Goal: Information Seeking & Learning: Learn about a topic

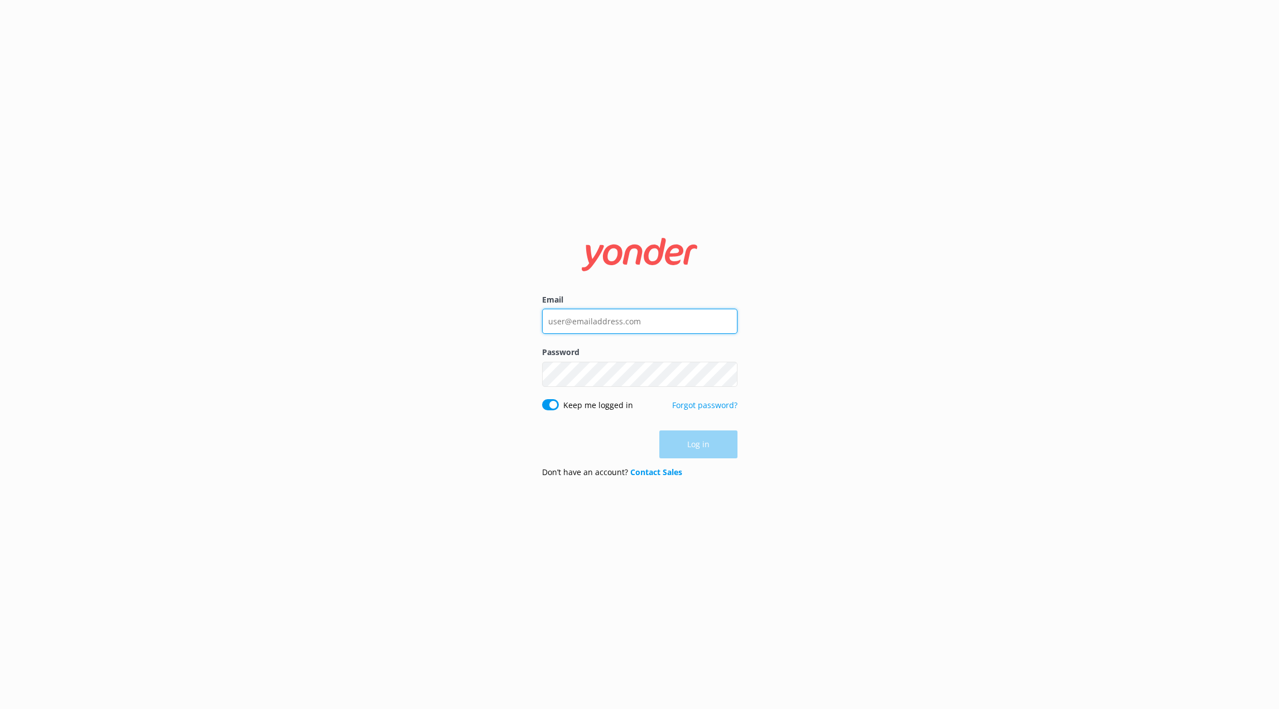
type input "[EMAIL_ADDRESS][DOMAIN_NAME]"
click at [698, 445] on div "Log in" at bounding box center [639, 445] width 195 height 28
click at [718, 457] on button "Log in" at bounding box center [699, 445] width 78 height 28
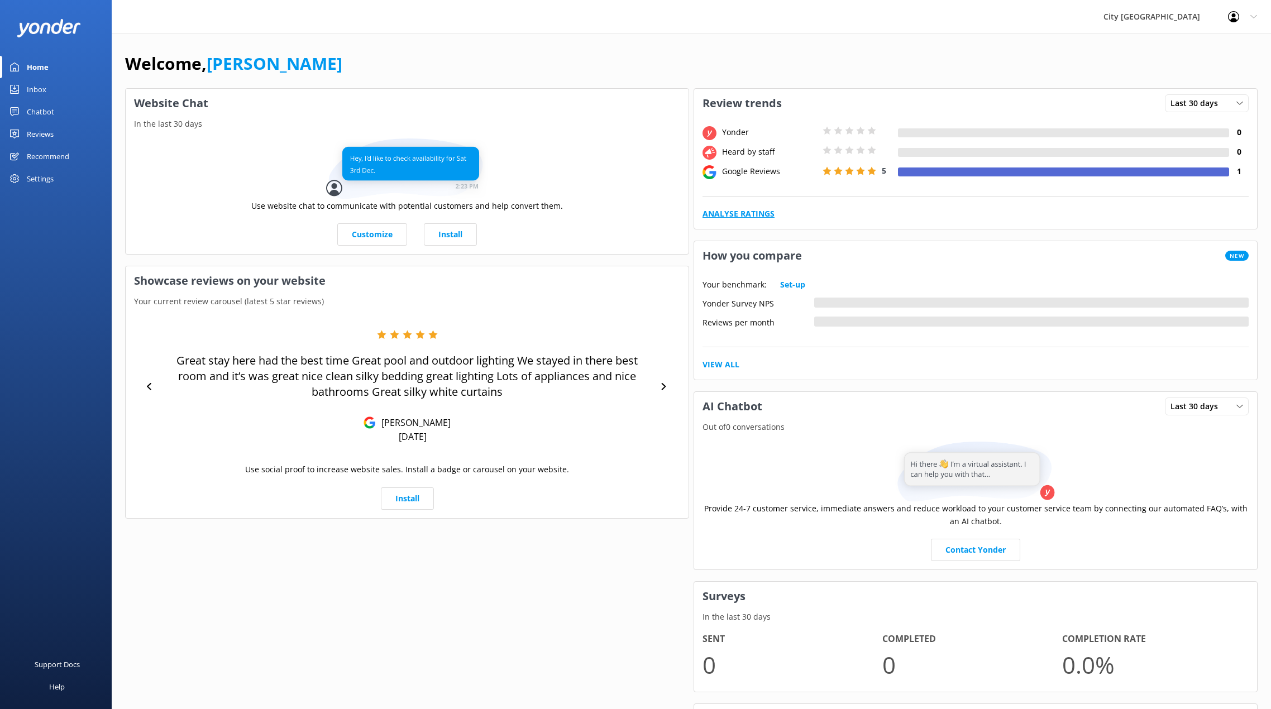
click at [764, 218] on link "Analyse Ratings" at bounding box center [739, 214] width 72 height 12
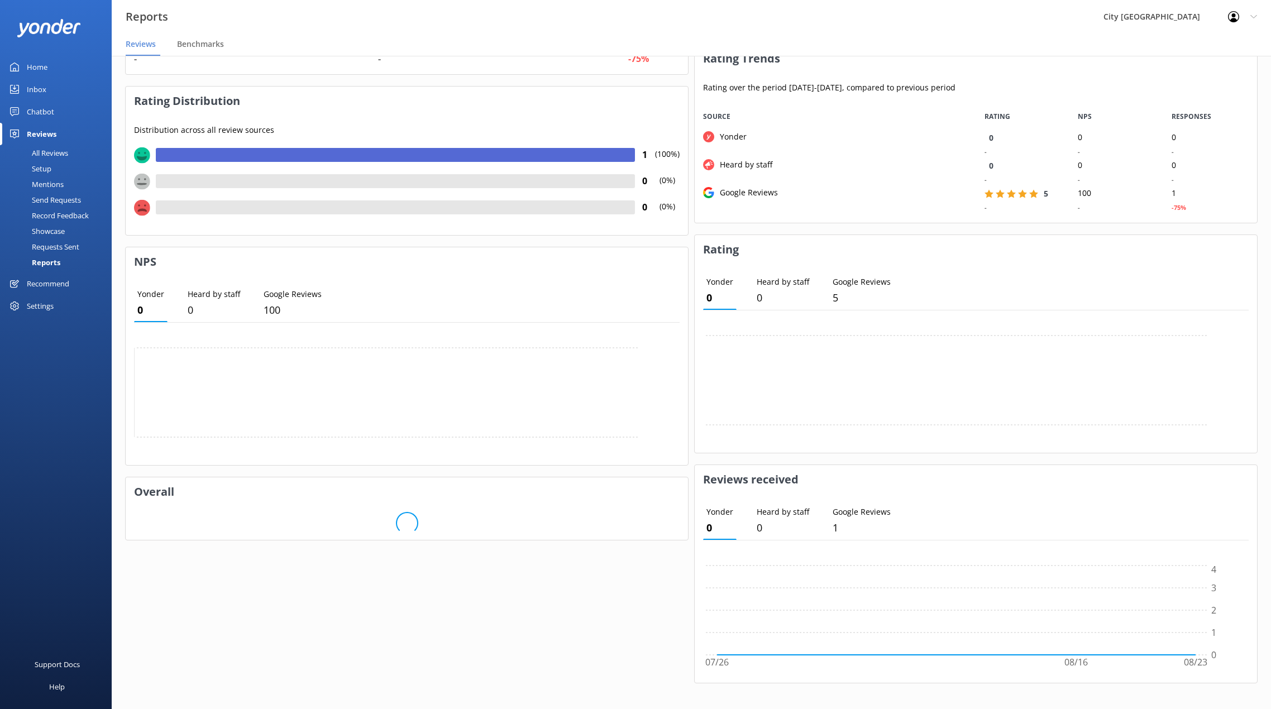
scroll to position [156, 0]
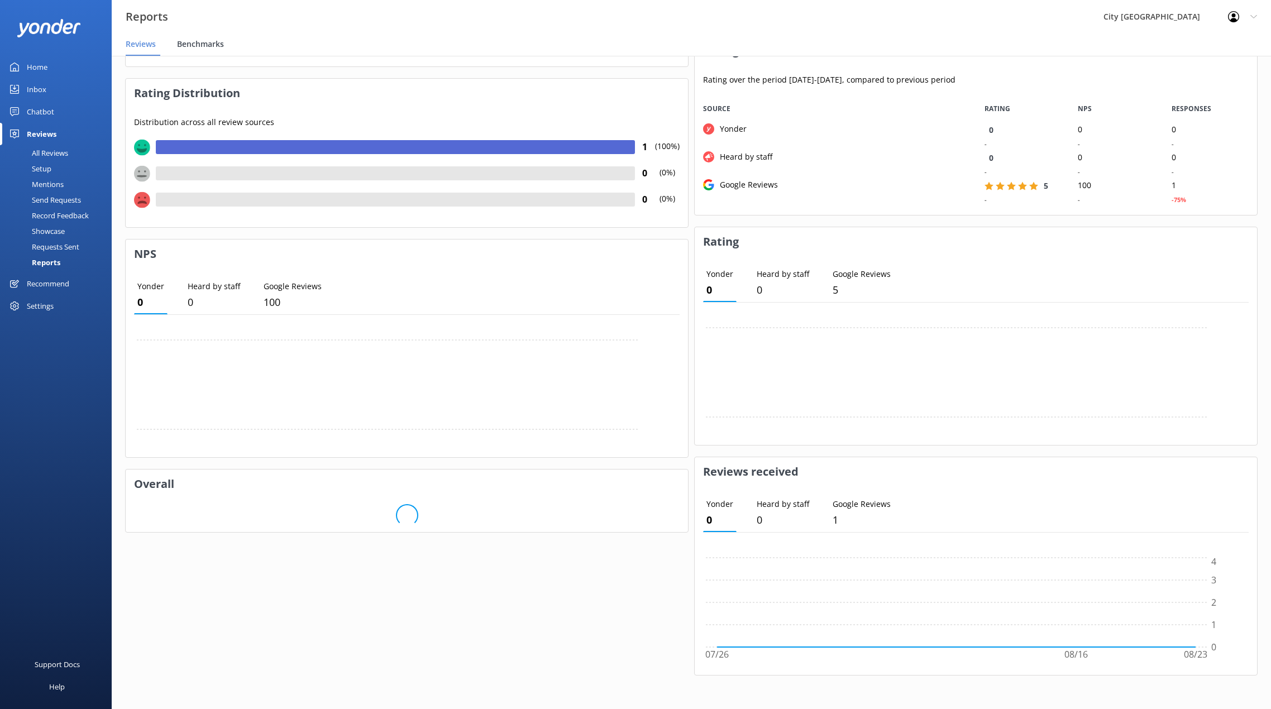
click at [197, 44] on span "Benchmarks" at bounding box center [200, 44] width 47 height 11
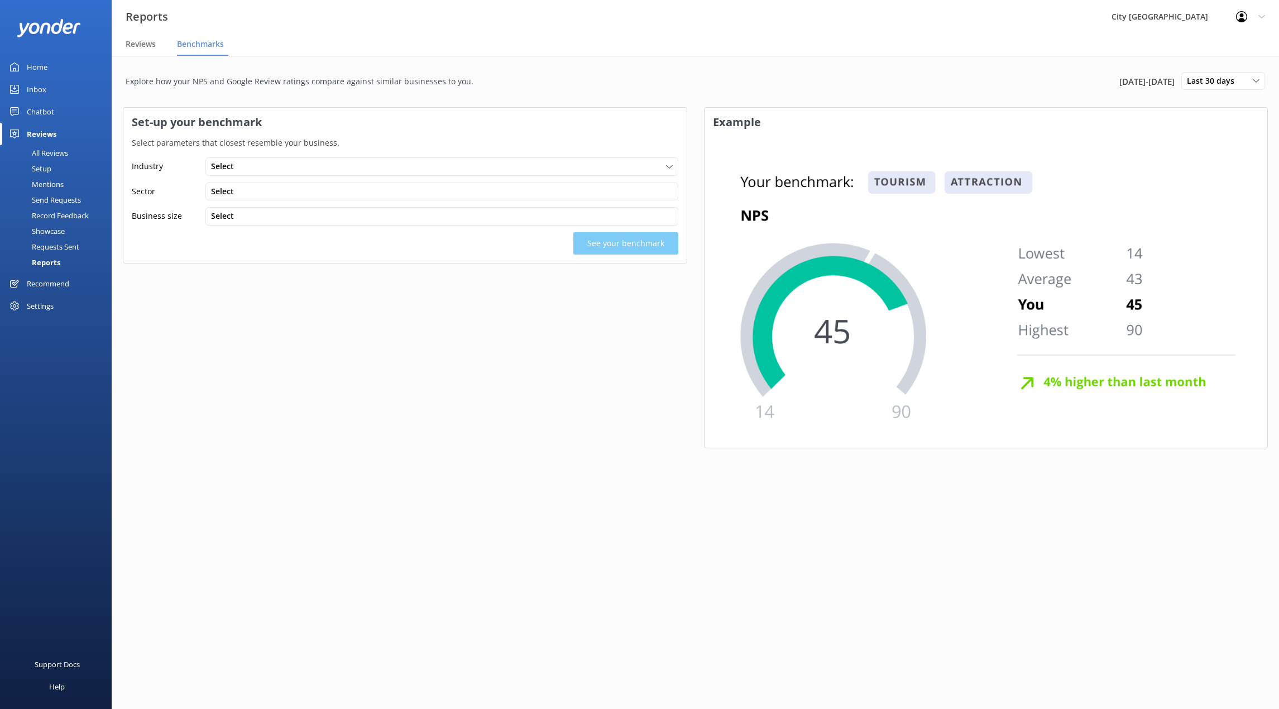
click at [238, 179] on div "Industry Select Tourism Professional Service Beauty Other Sector Select Busines…" at bounding box center [404, 205] width 563 height 113
click at [242, 173] on div "Select" at bounding box center [441, 166] width 467 height 12
click at [244, 187] on link "Tourism" at bounding box center [441, 190] width 471 height 22
click at [244, 187] on div "Select" at bounding box center [441, 191] width 467 height 12
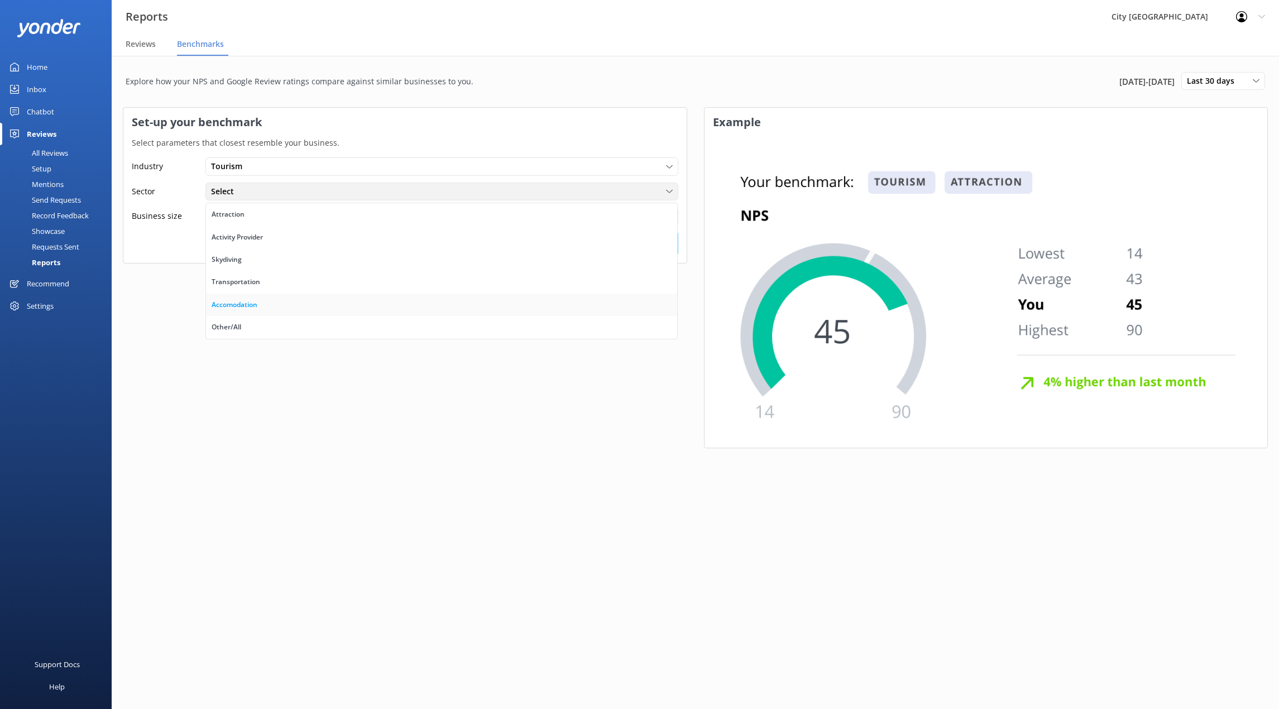
click at [243, 308] on div "Accomodation" at bounding box center [235, 304] width 46 height 11
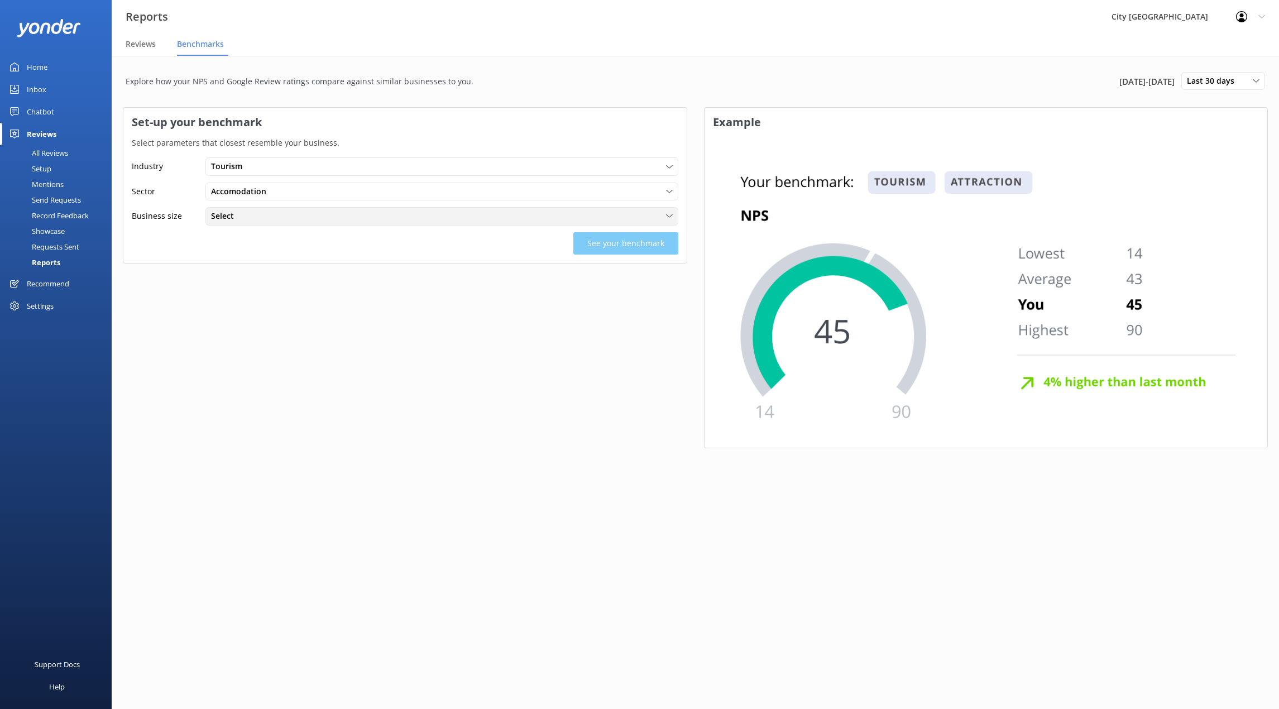
click at [257, 219] on div "Select" at bounding box center [441, 216] width 467 height 12
